Goal: Navigation & Orientation: Find specific page/section

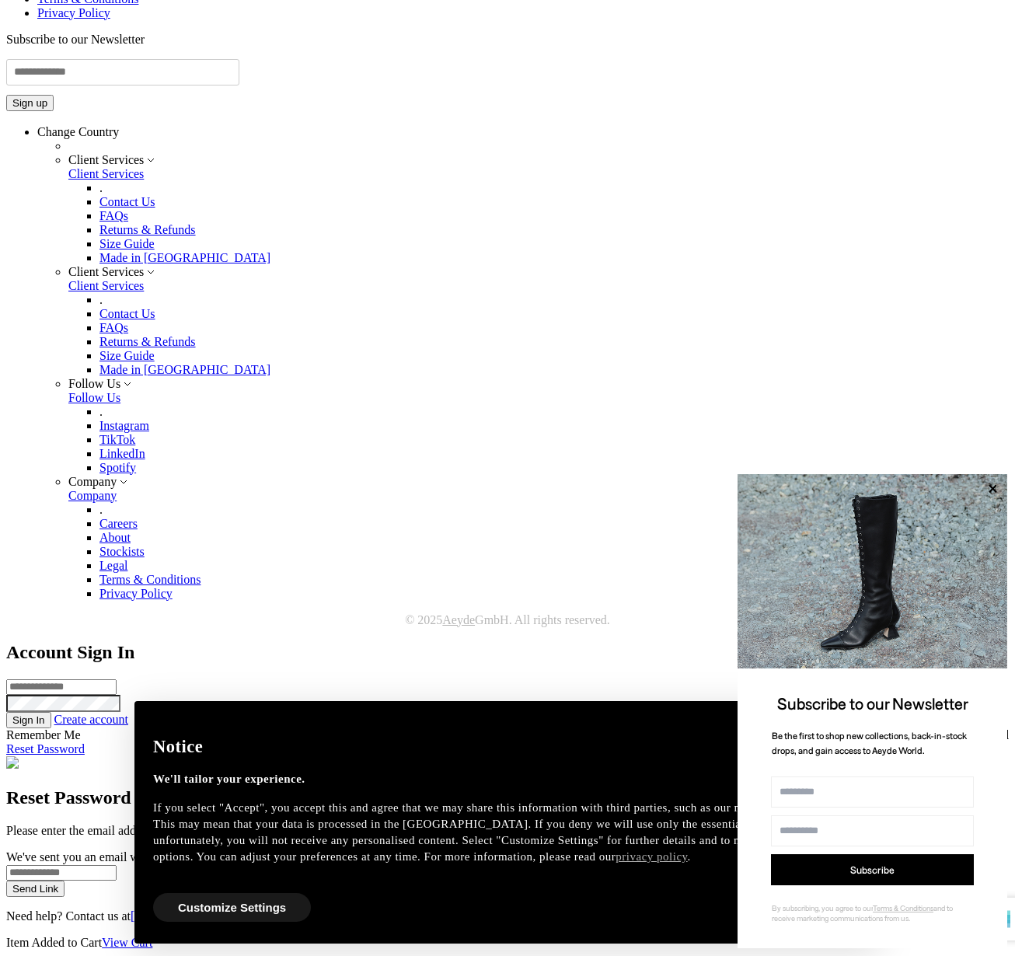
scroll to position [5611, 0]
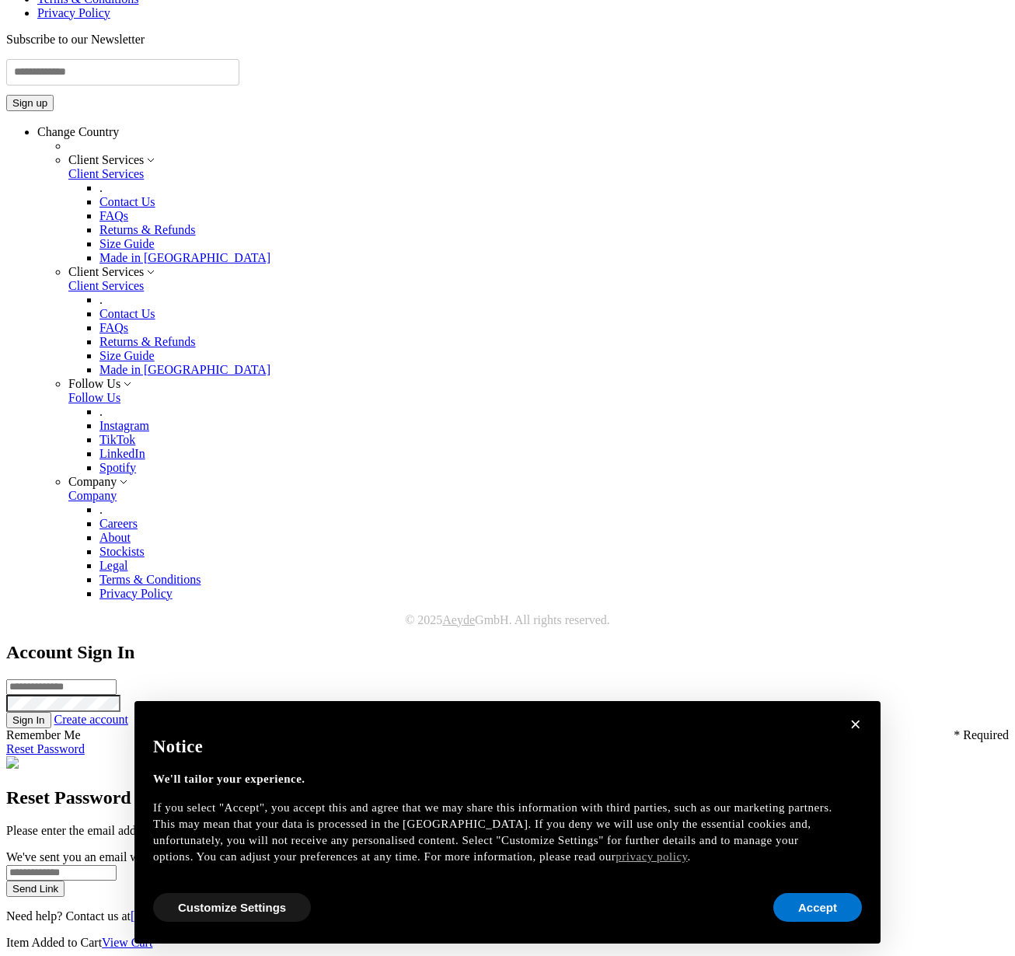
scroll to position [4527, 0]
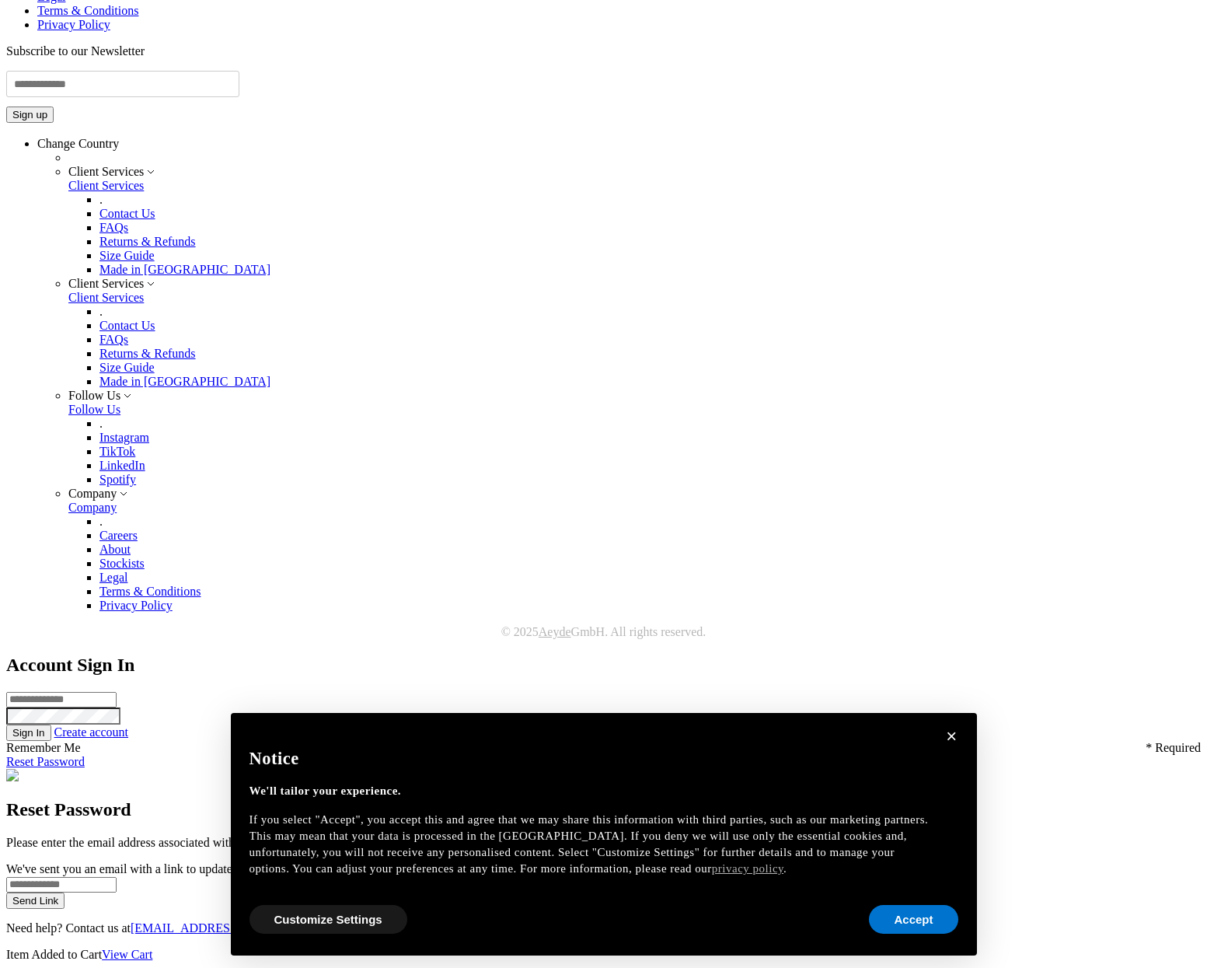
scroll to position [4622, 0]
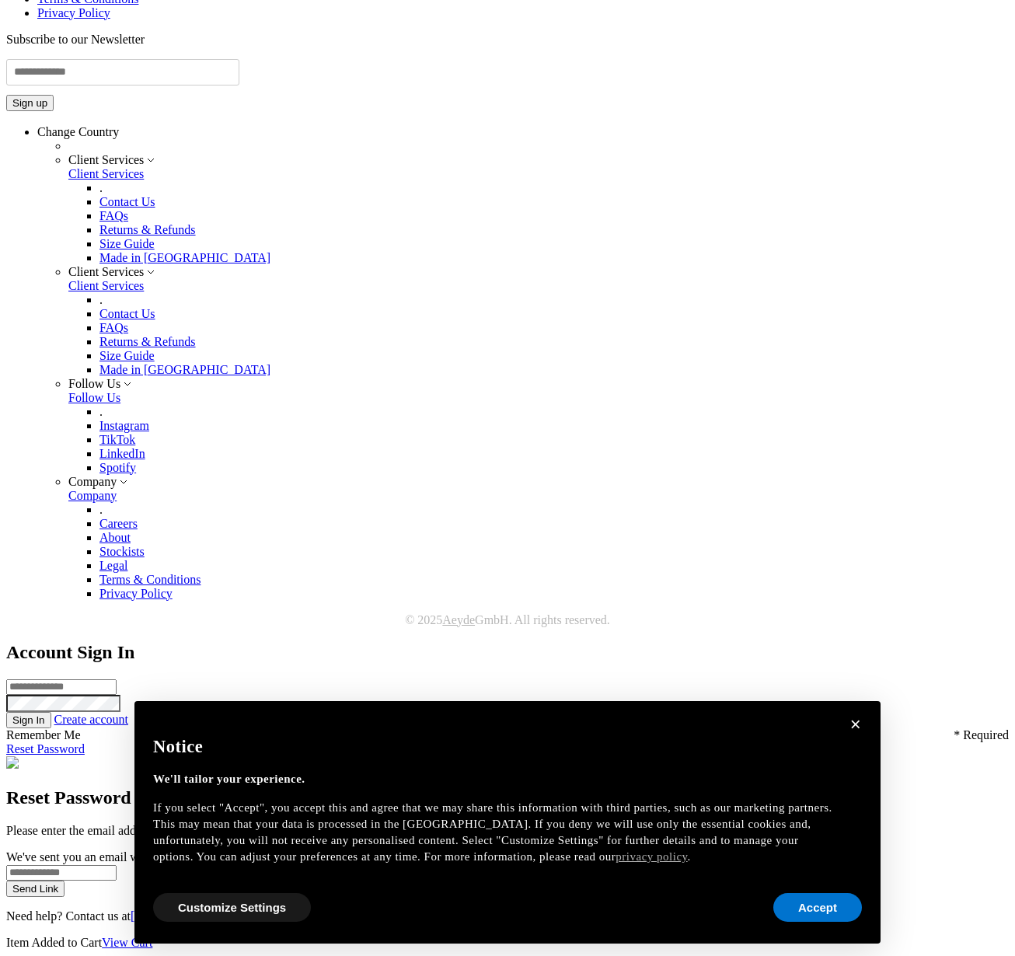
scroll to position [4506, 0]
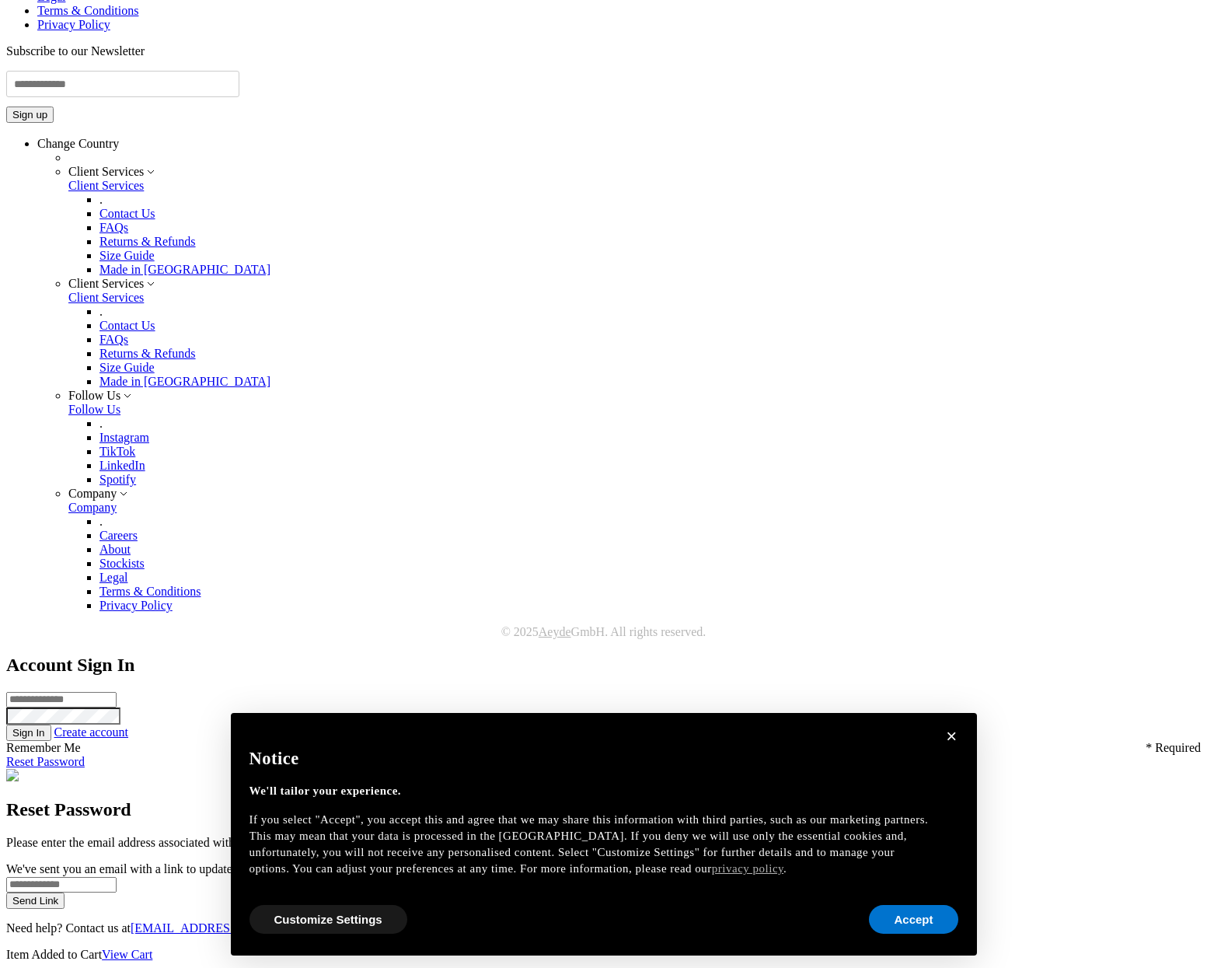
scroll to position [5906, 0]
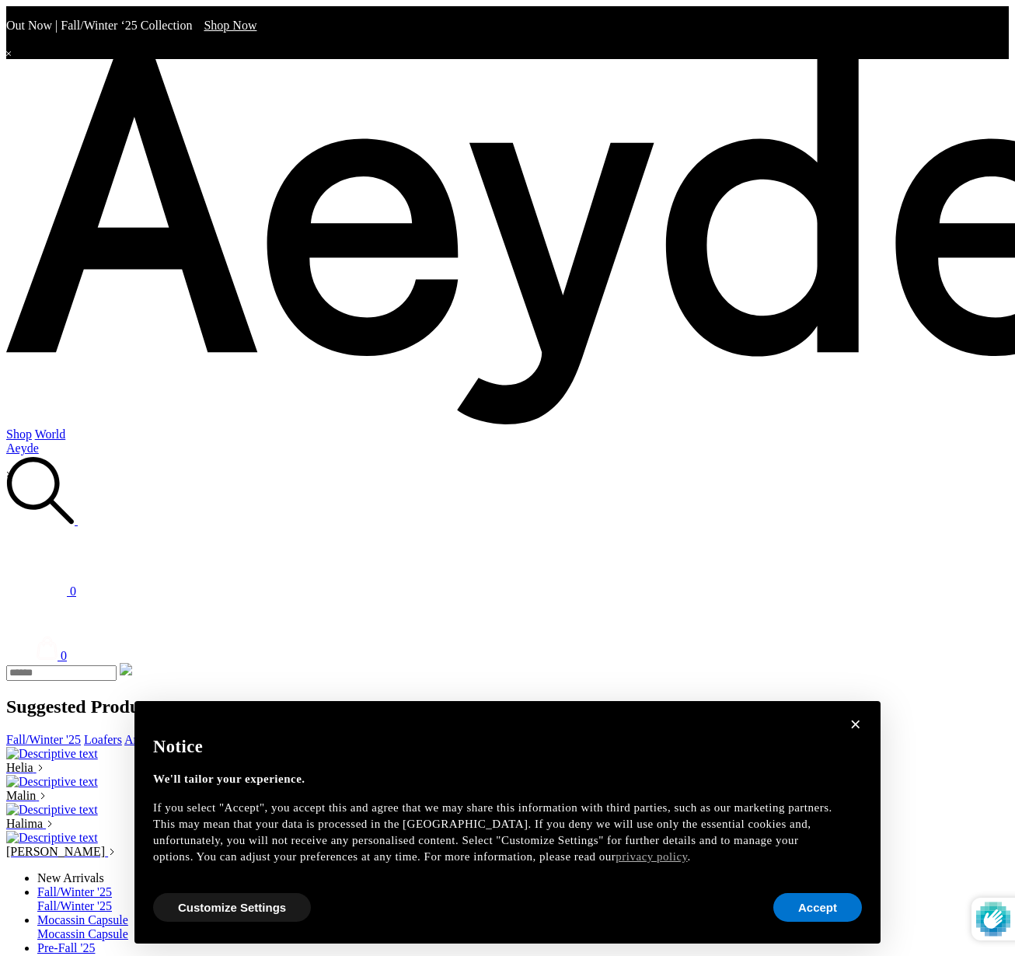
scroll to position [2252, 0]
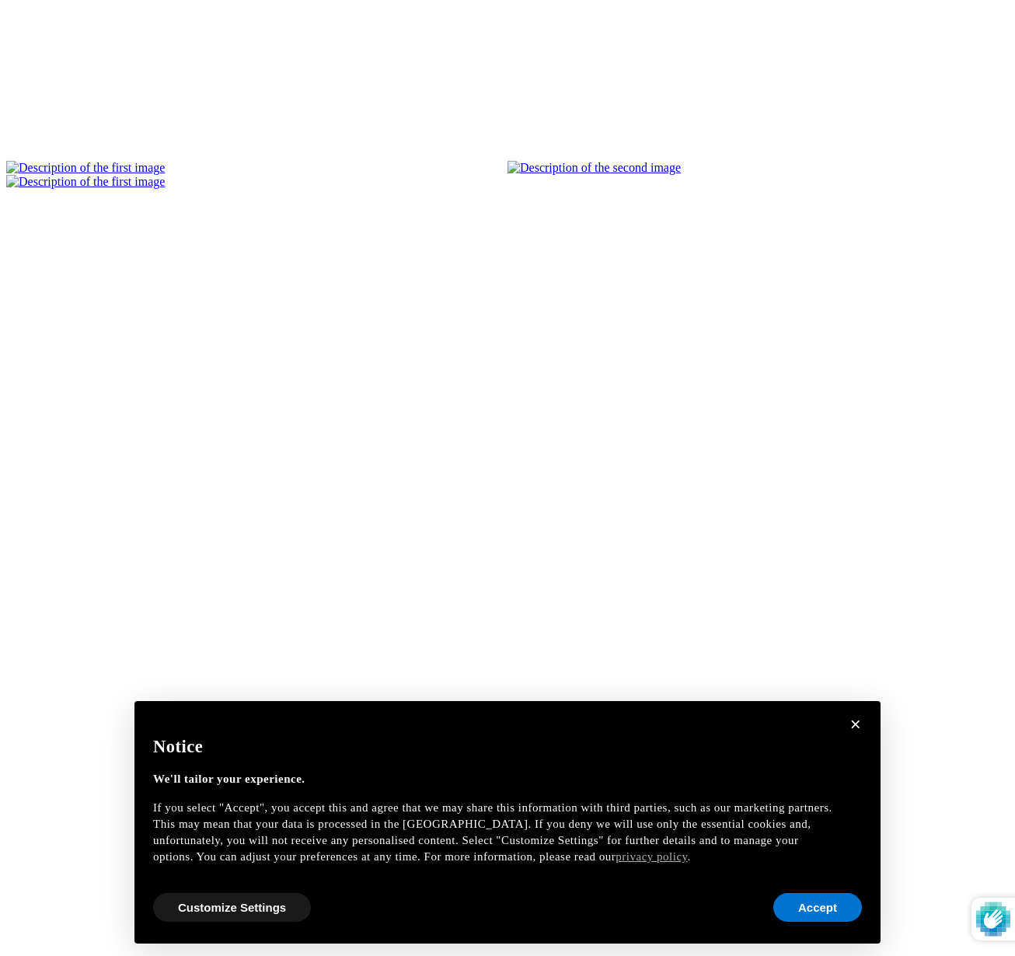
click at [851, 722] on div "Notice We'll tailor your experience. If you select "Accept", you accept this an…" at bounding box center [507, 805] width 709 height 170
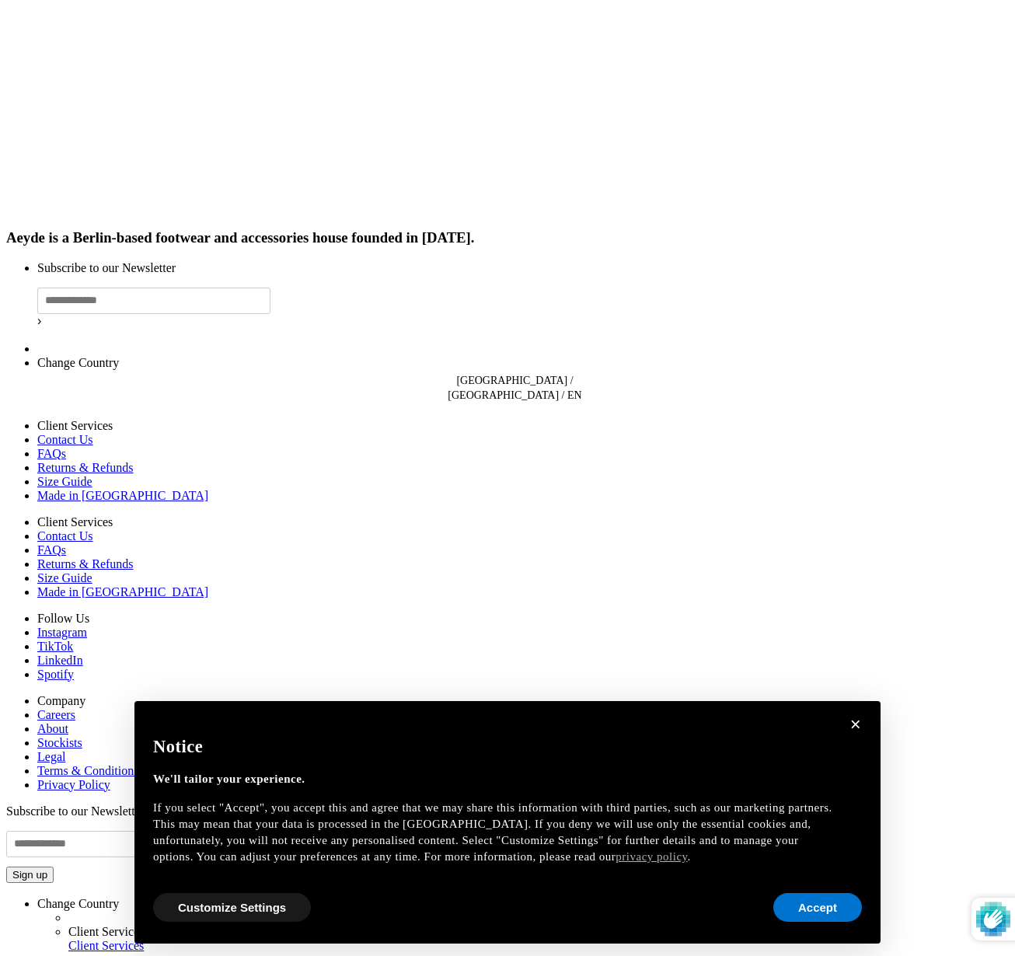
scroll to position [3026, 0]
click at [860, 730] on div "Notice We'll tailor your experience. If you select "Accept", you accept this an…" at bounding box center [507, 805] width 709 height 170
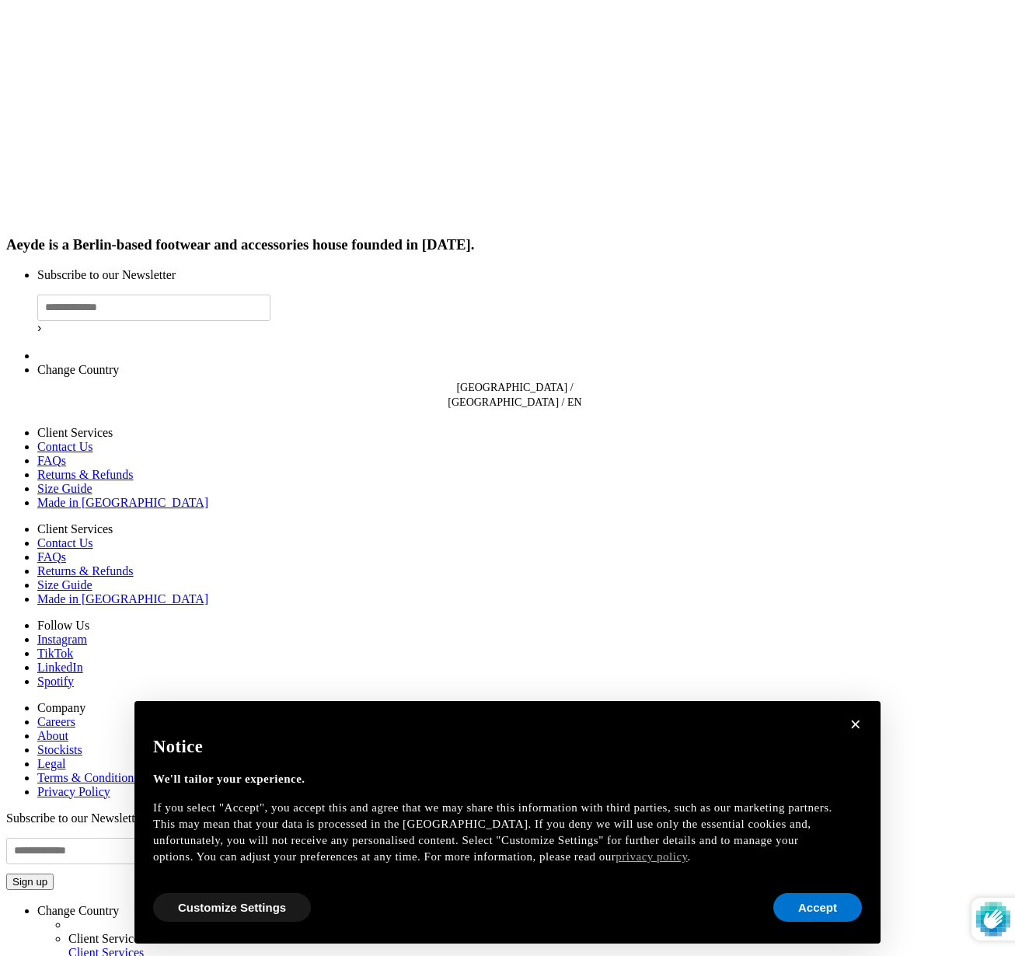
scroll to position [3135, 0]
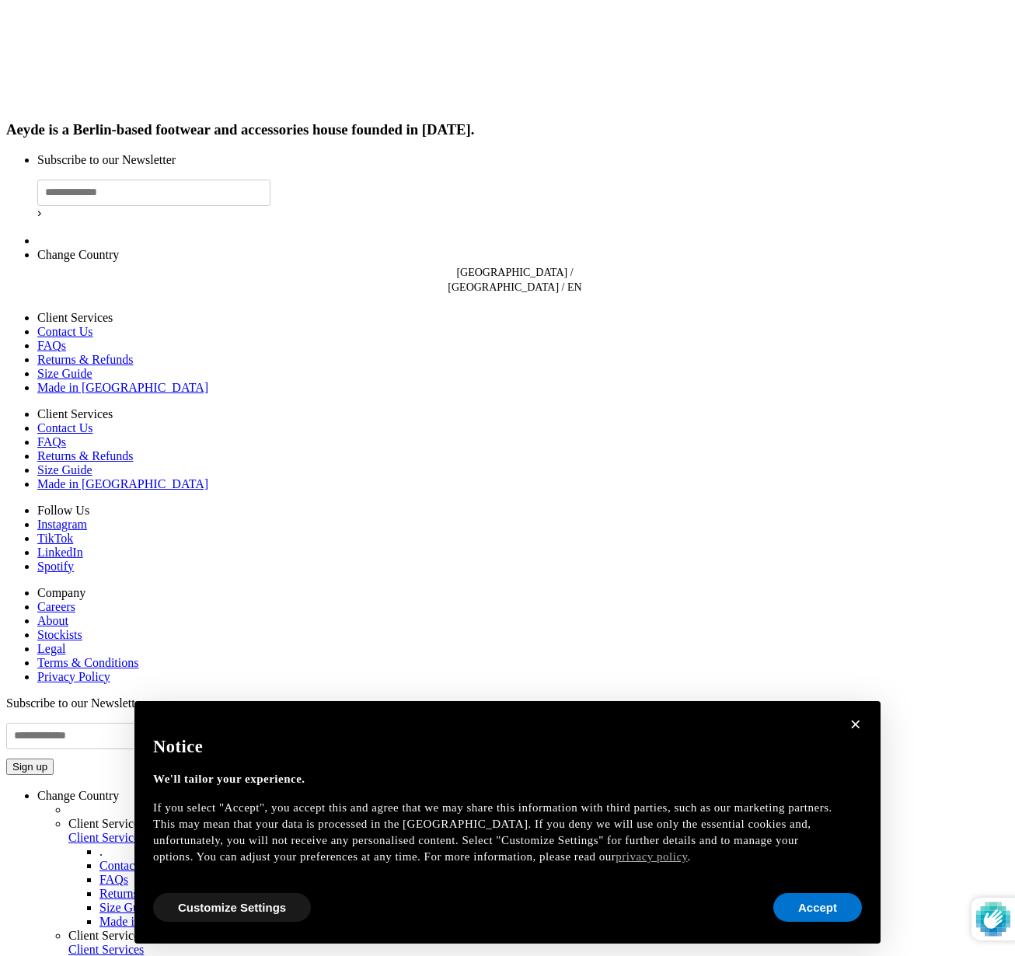
click at [856, 727] on div "Notice We'll tailor your experience. If you select "Accept", you accept this an…" at bounding box center [507, 805] width 709 height 170
click at [854, 724] on div "Notice We'll tailor your experience. If you select "Accept", you accept this an…" at bounding box center [507, 805] width 709 height 170
click at [856, 722] on div "Notice We'll tailor your experience. If you select "Accept", you accept this an…" at bounding box center [507, 805] width 709 height 170
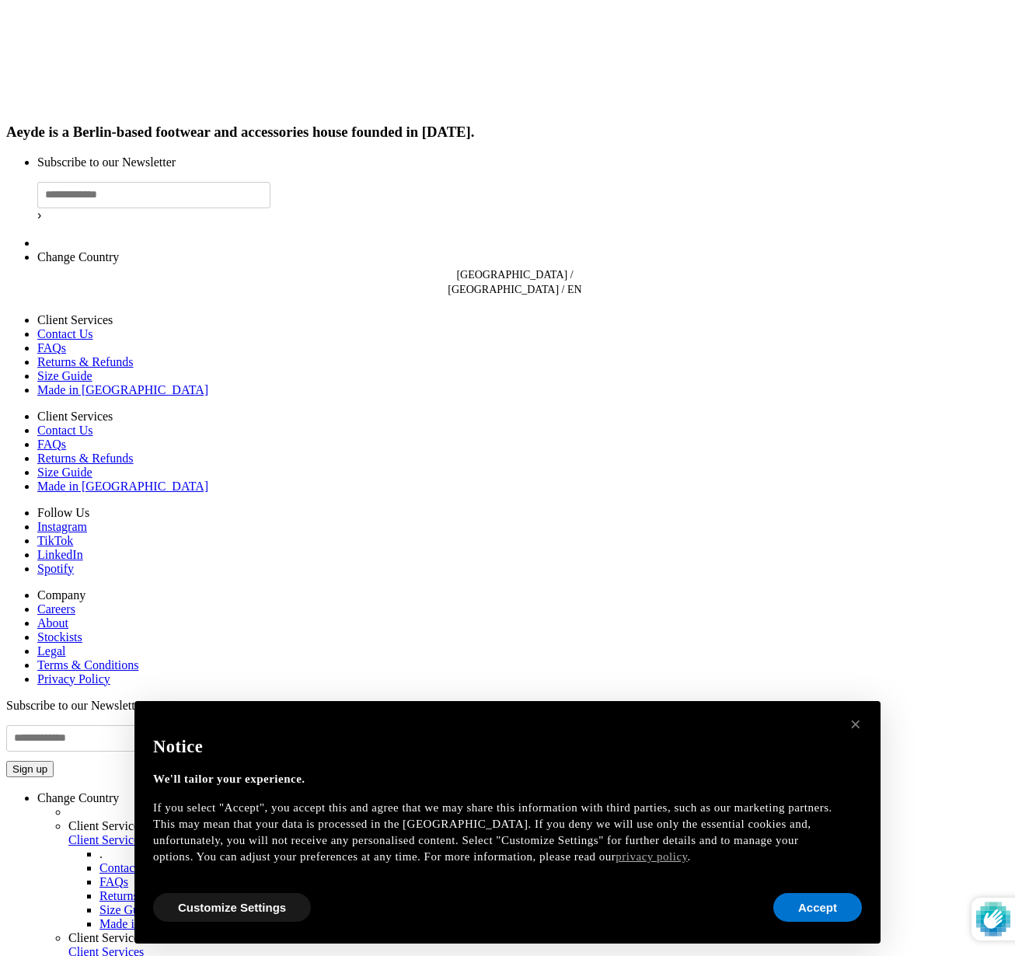
click at [859, 719] on span "×" at bounding box center [856, 723] width 12 height 21
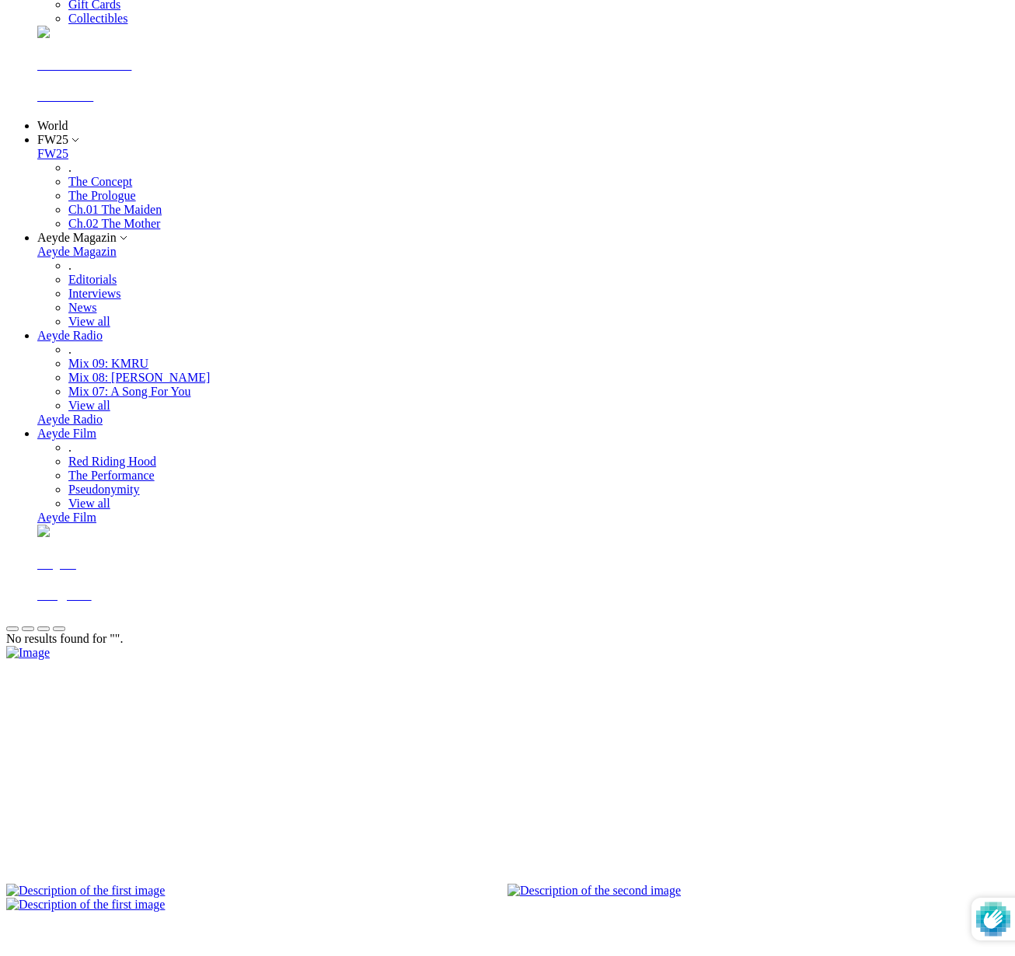
scroll to position [0, 0]
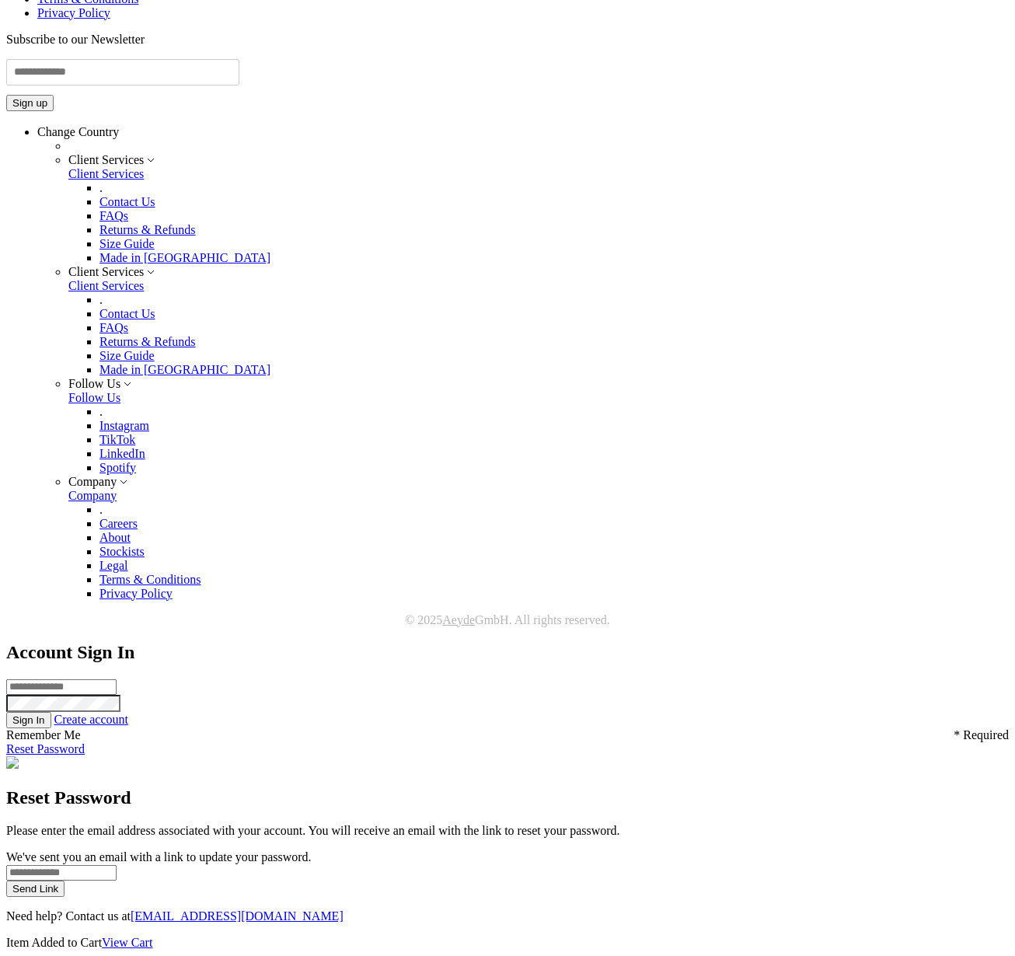
scroll to position [5611, 0]
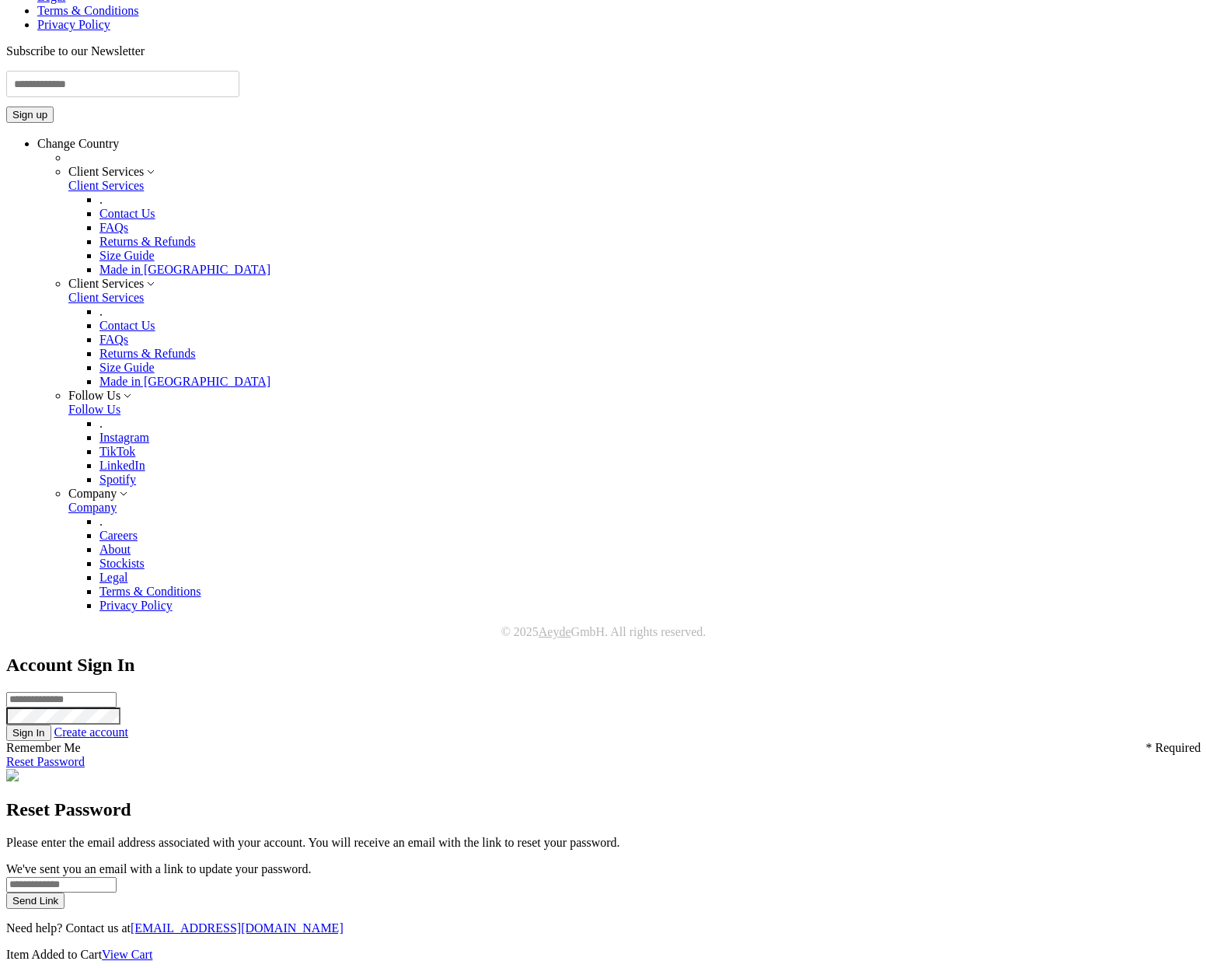
scroll to position [5927, 0]
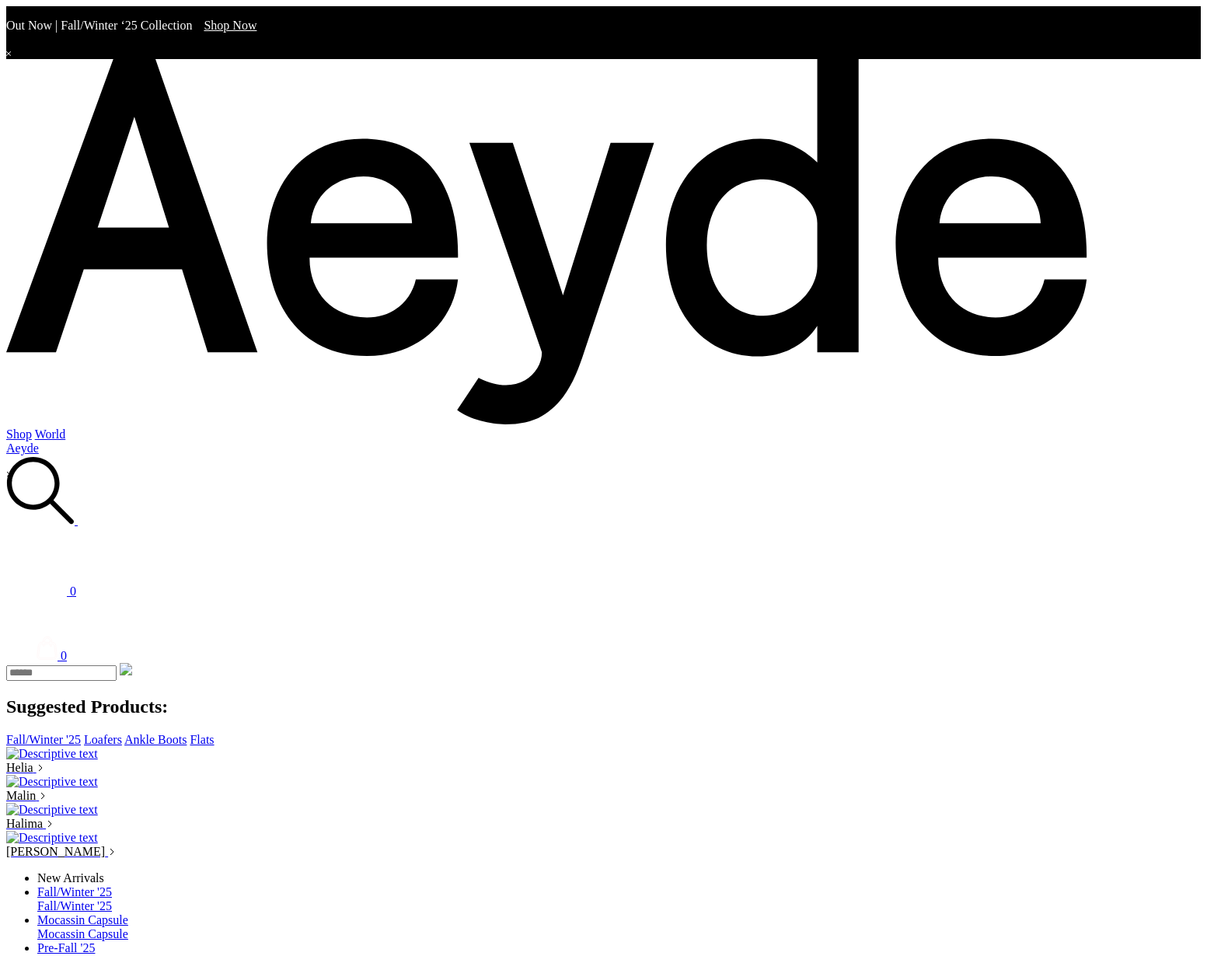
scroll to position [2772, 0]
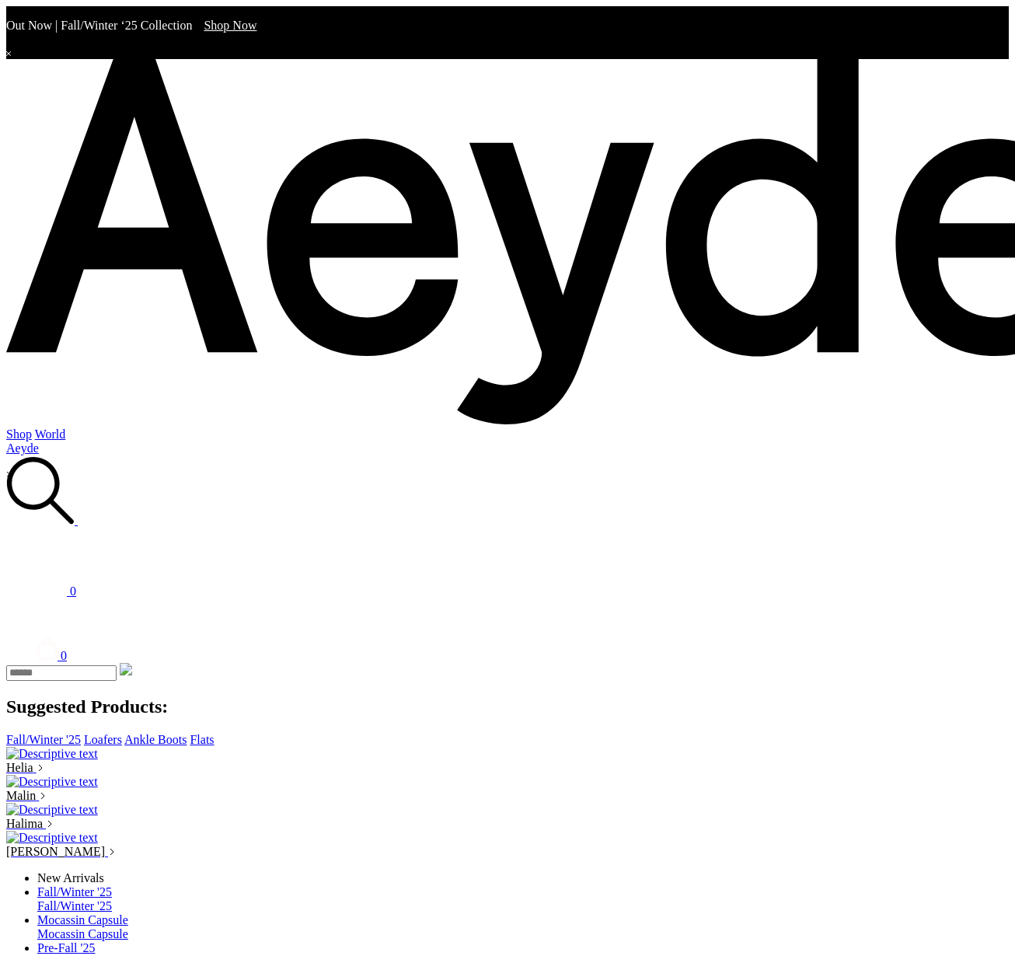
scroll to position [2217, 0]
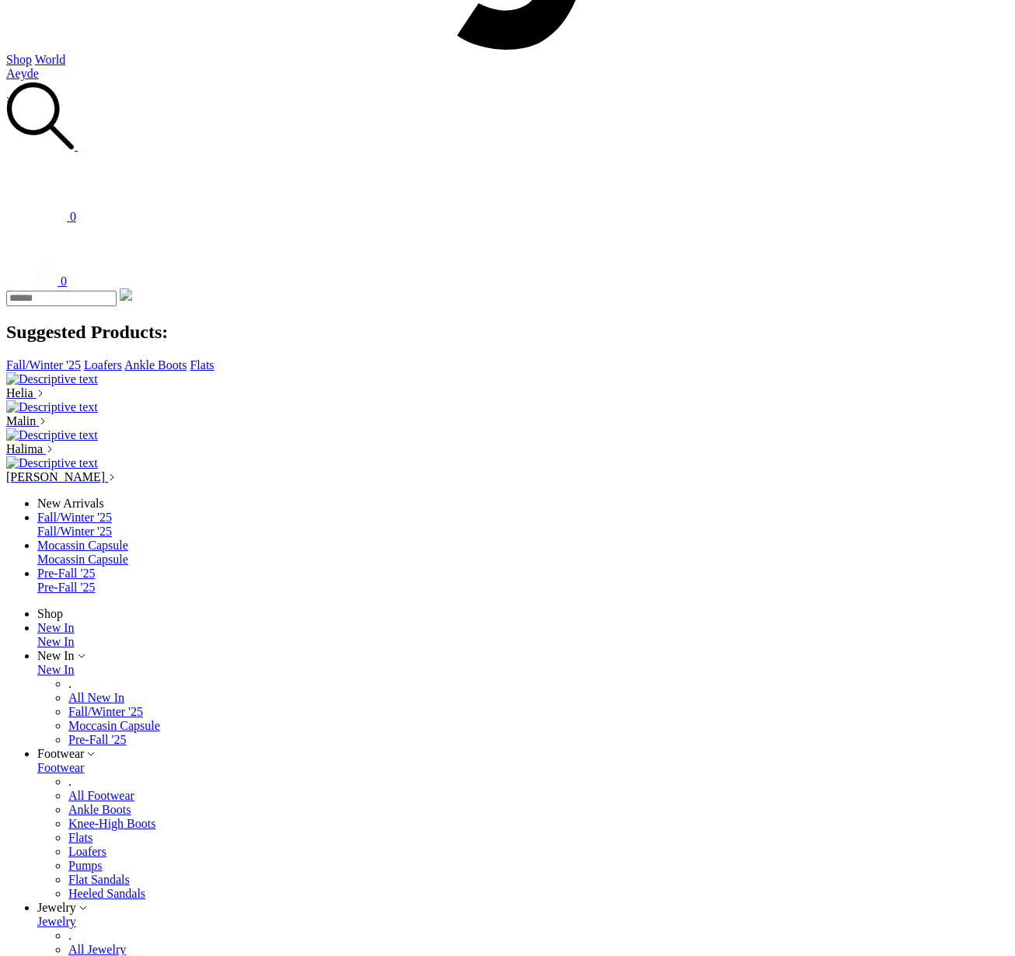
scroll to position [364, 0]
